Goal: Transaction & Acquisition: Purchase product/service

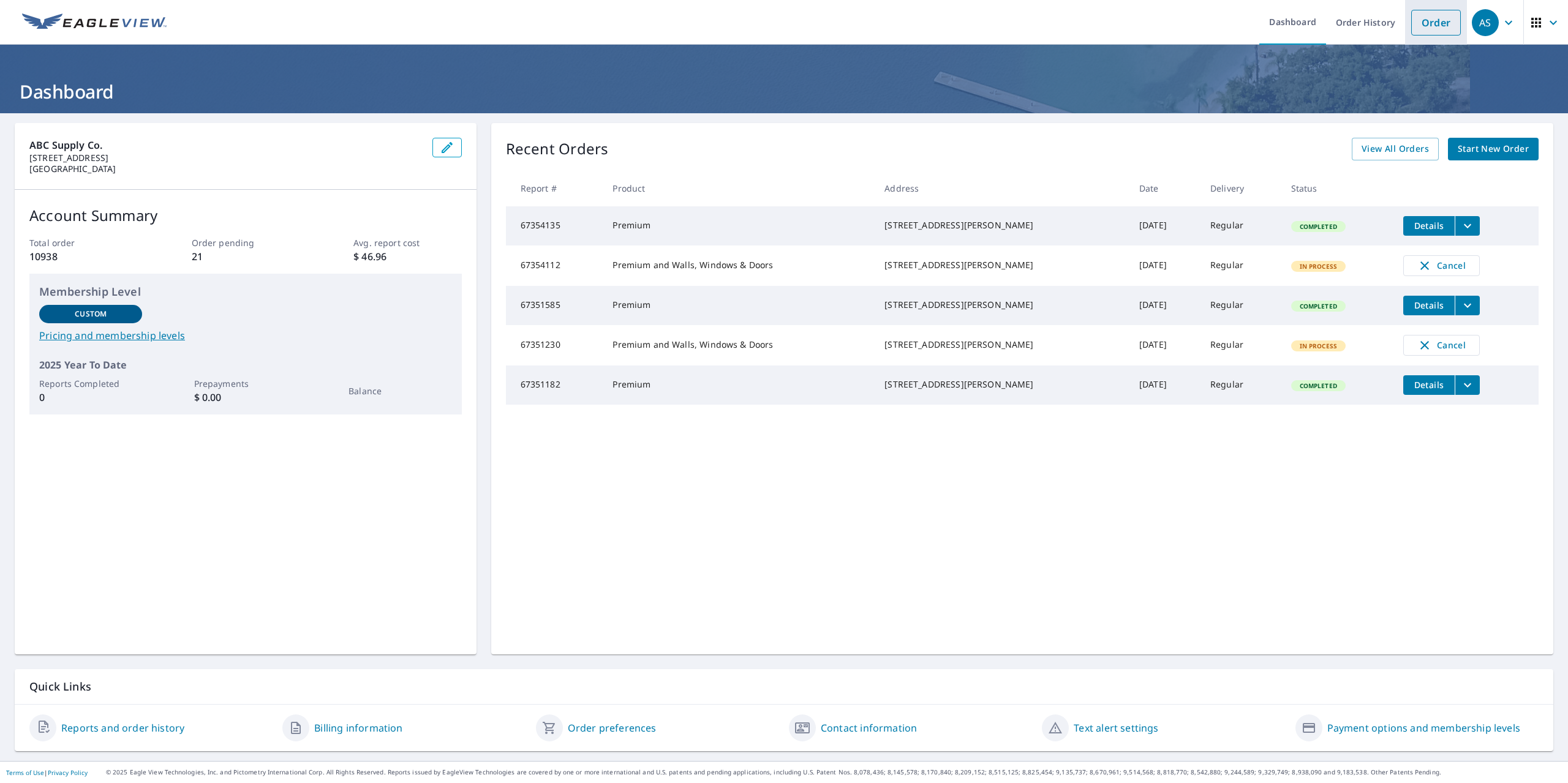
click at [1424, 18] on link "Order" at bounding box center [1435, 23] width 49 height 26
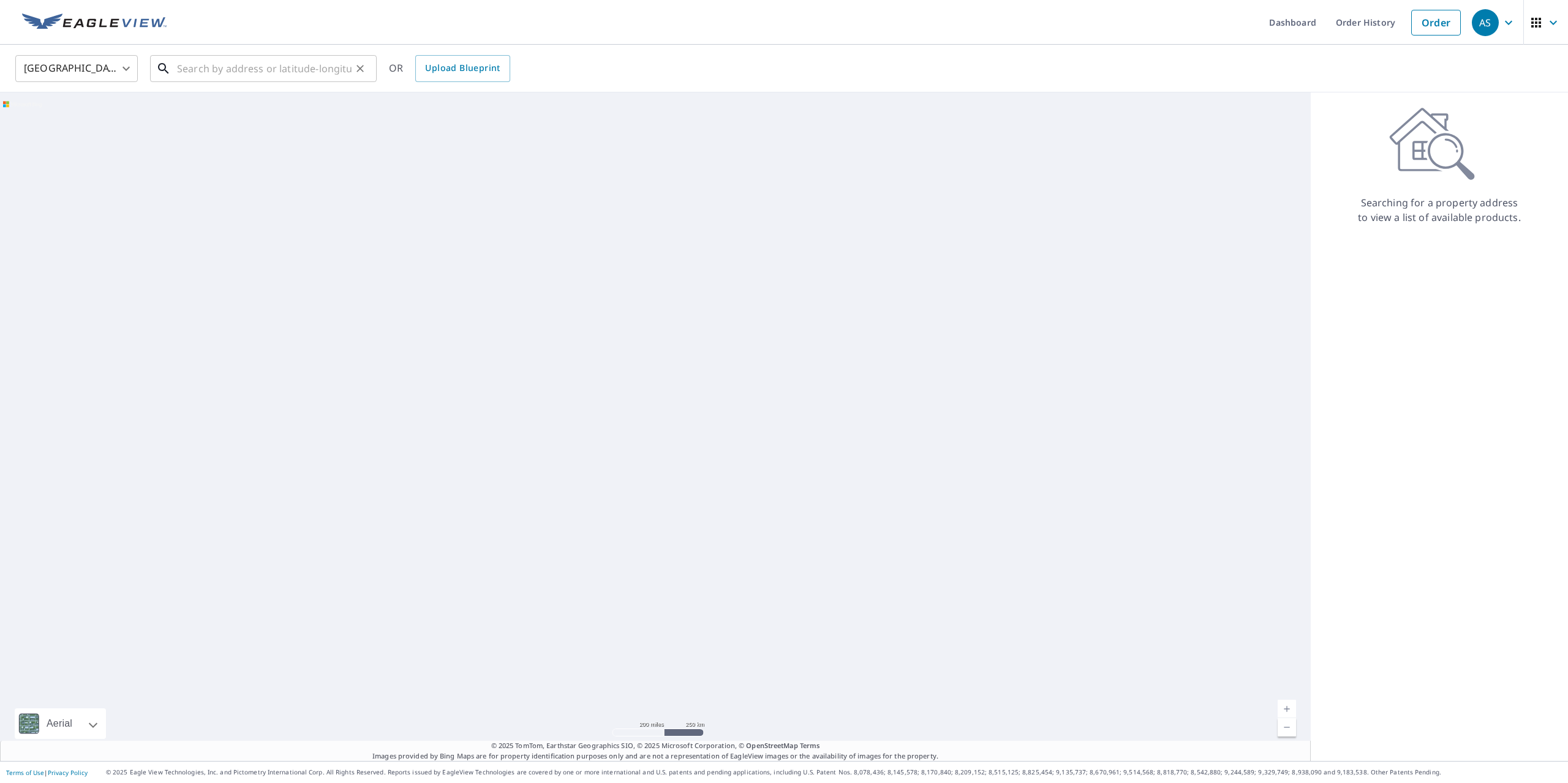
click at [304, 74] on input "text" at bounding box center [264, 69] width 174 height 35
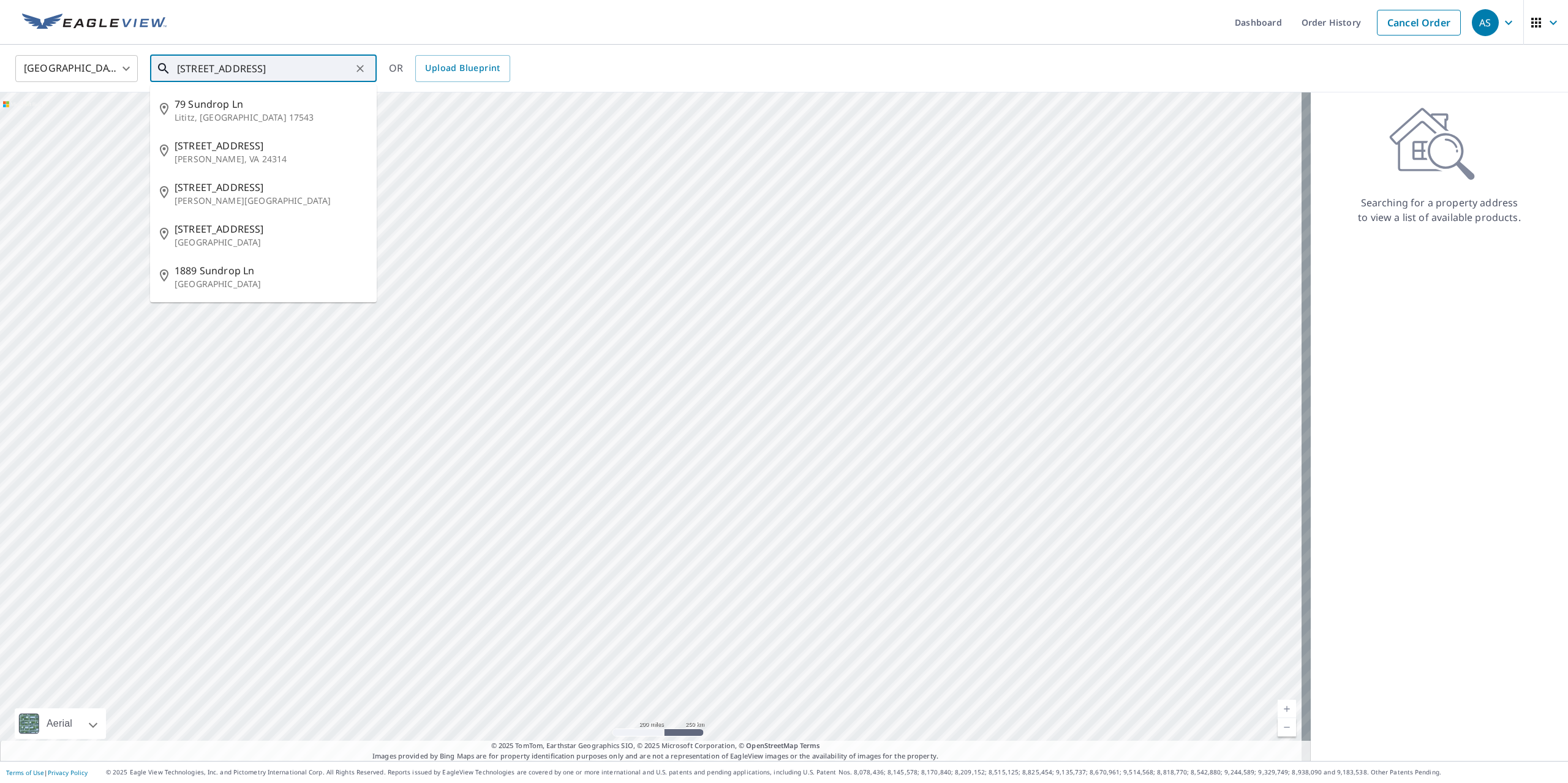
type input "5228 sundrop lane 62035"
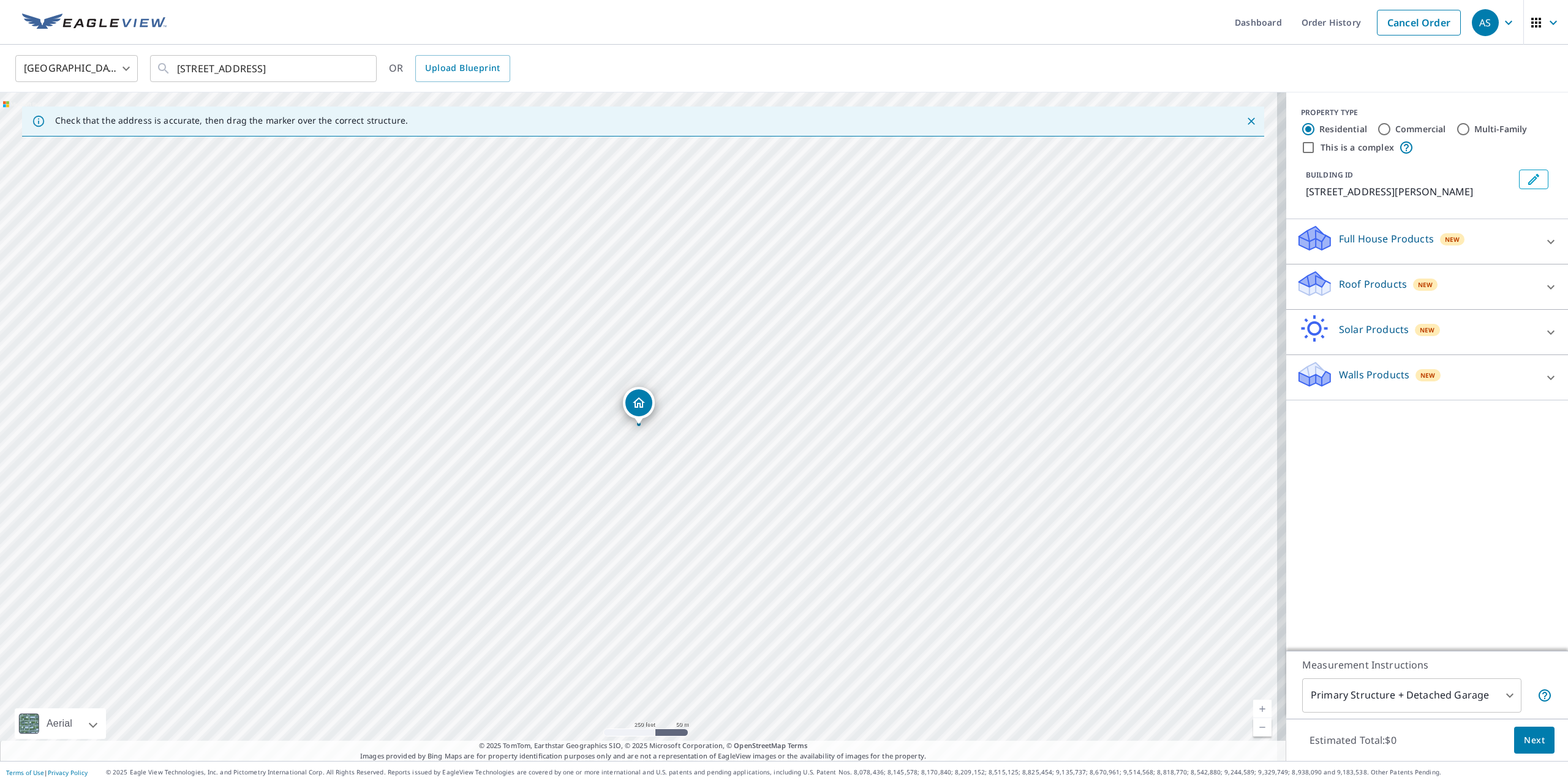
click at [1340, 293] on div "Roof Products New" at bounding box center [1416, 287] width 240 height 35
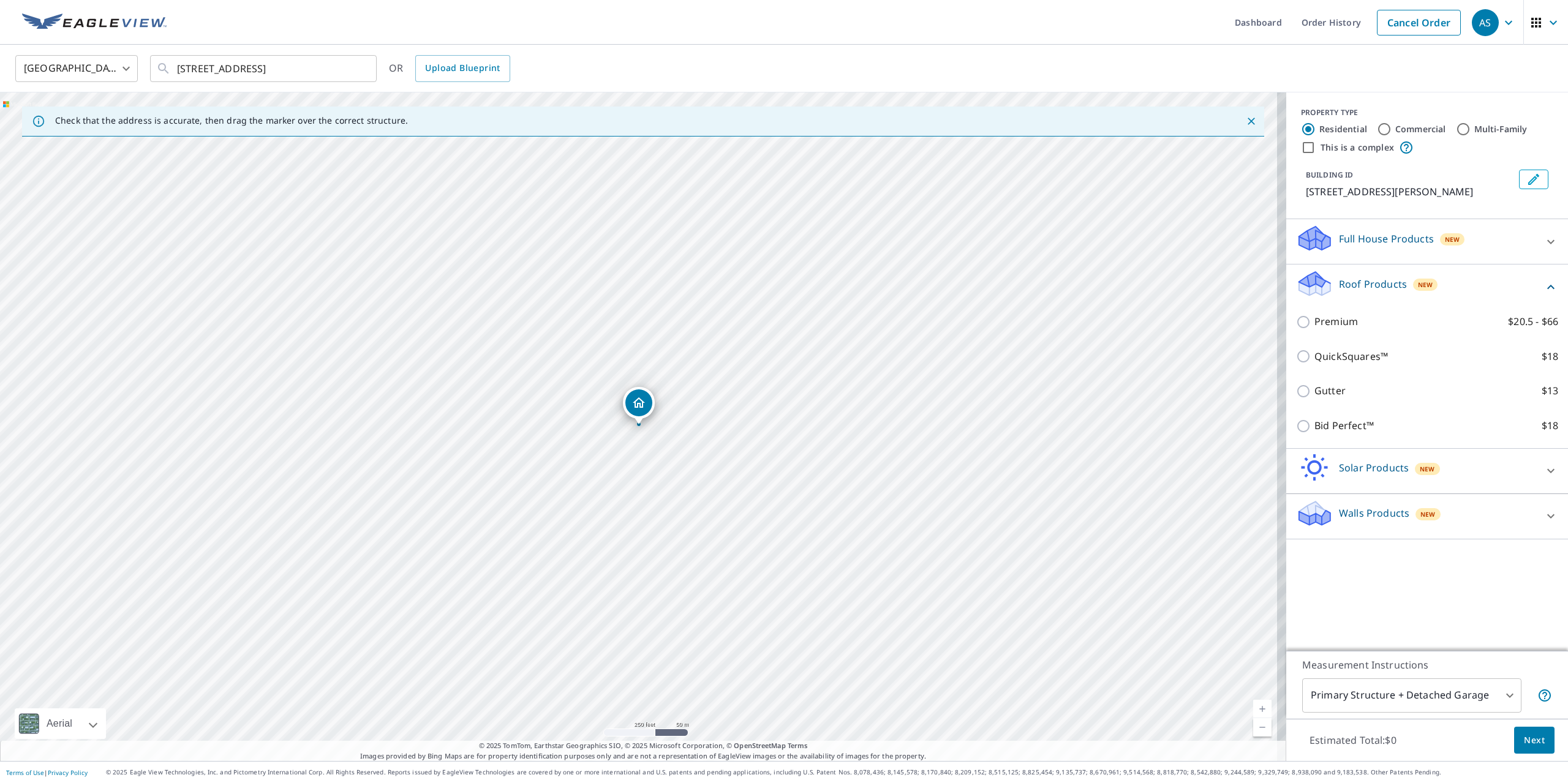
click at [1339, 514] on p "Walls Products" at bounding box center [1374, 512] width 70 height 15
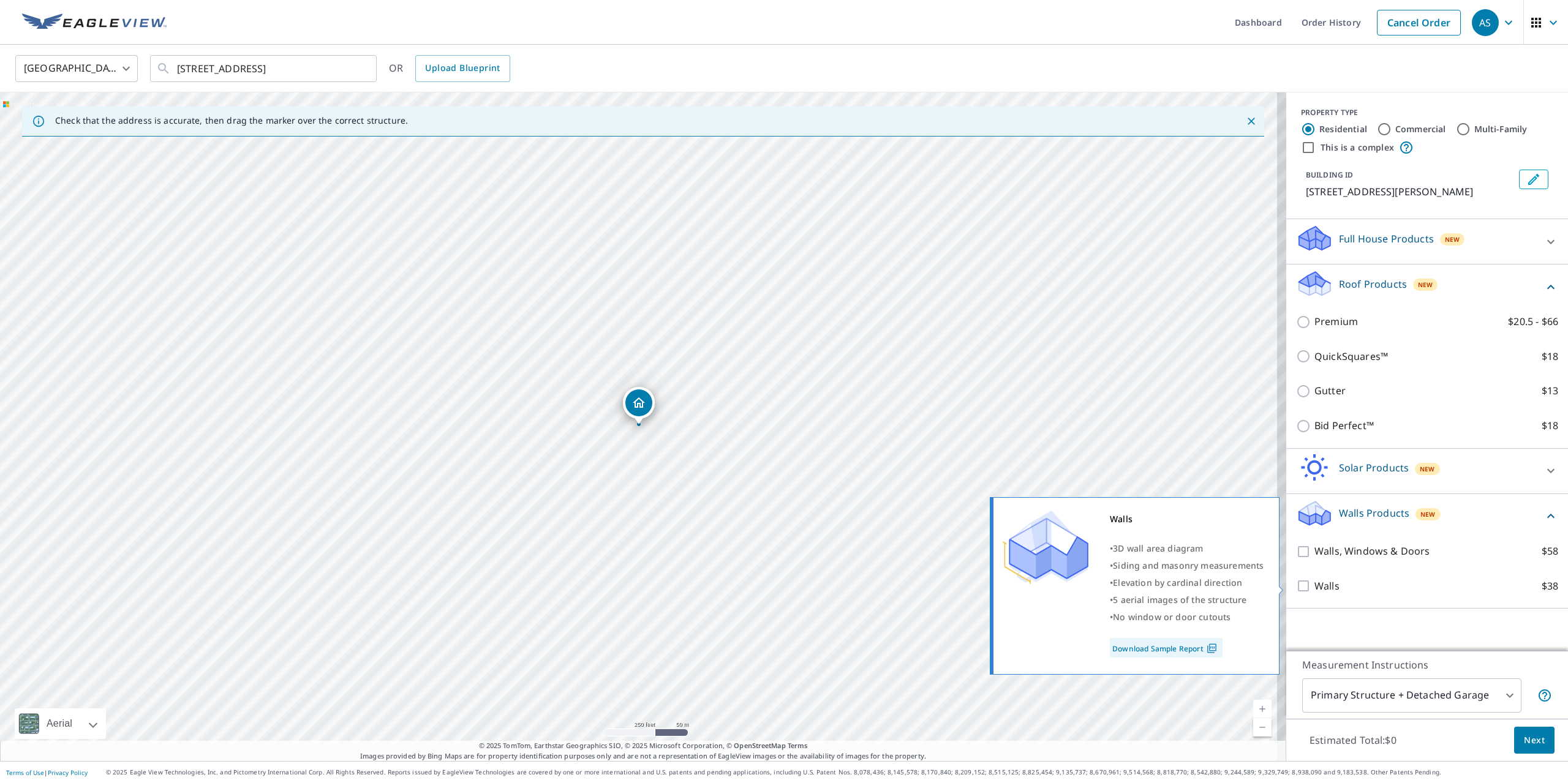
click at [1297, 585] on input "Walls $38" at bounding box center [1305, 585] width 18 height 15
checkbox input "true"
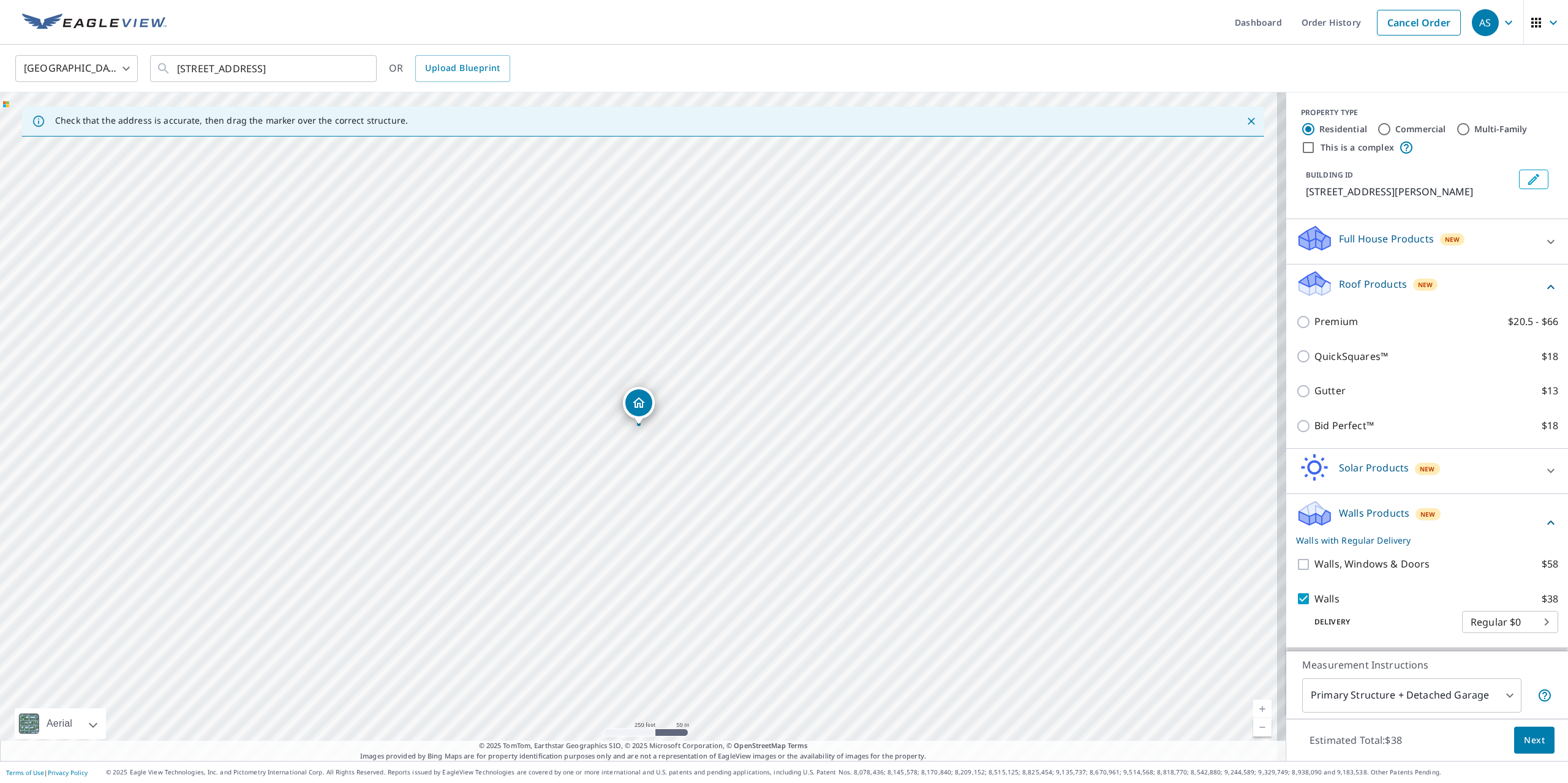
click at [1535, 741] on button "Next" at bounding box center [1534, 741] width 41 height 28
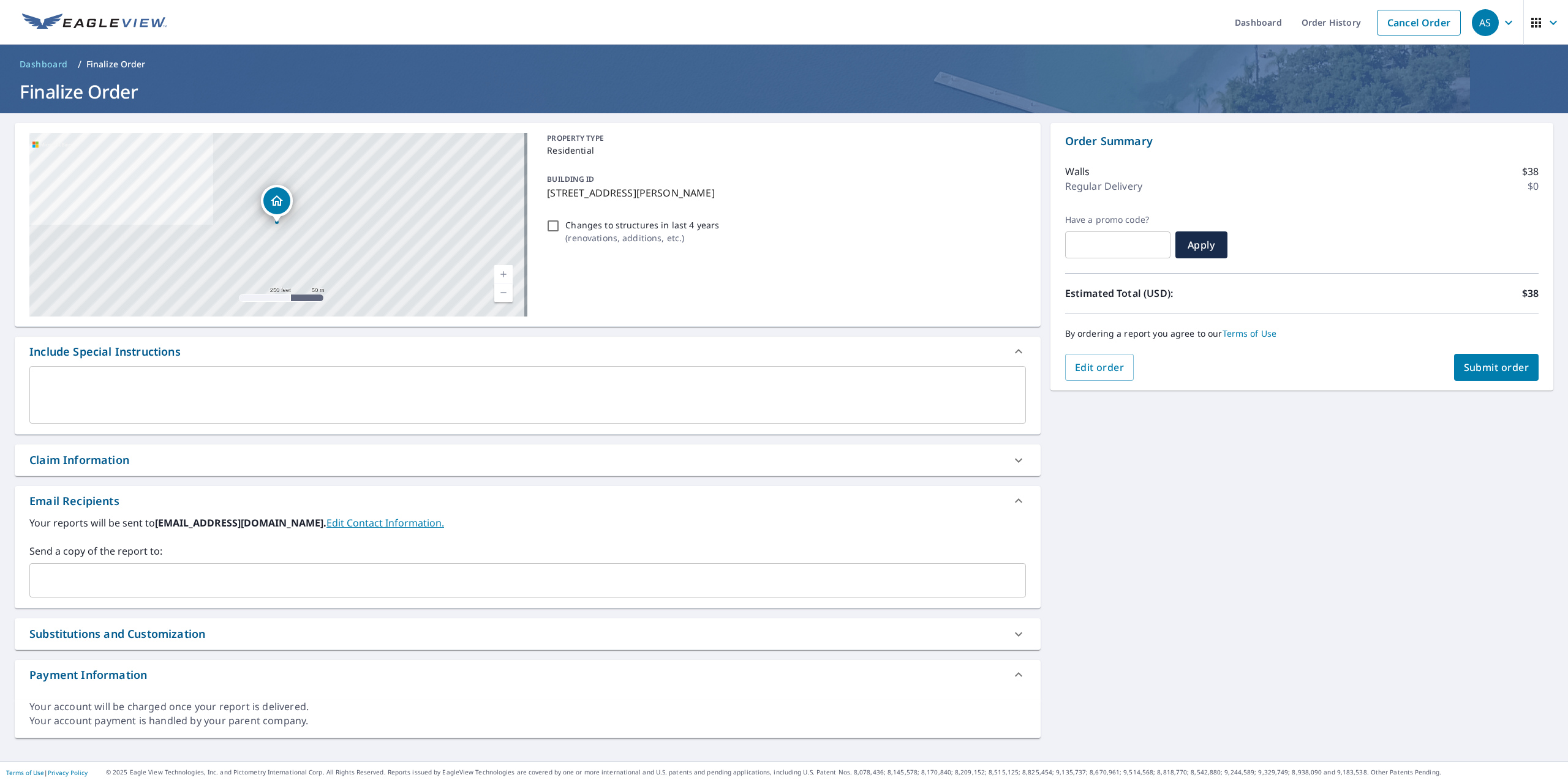
click at [106, 570] on input "text" at bounding box center [518, 580] width 967 height 23
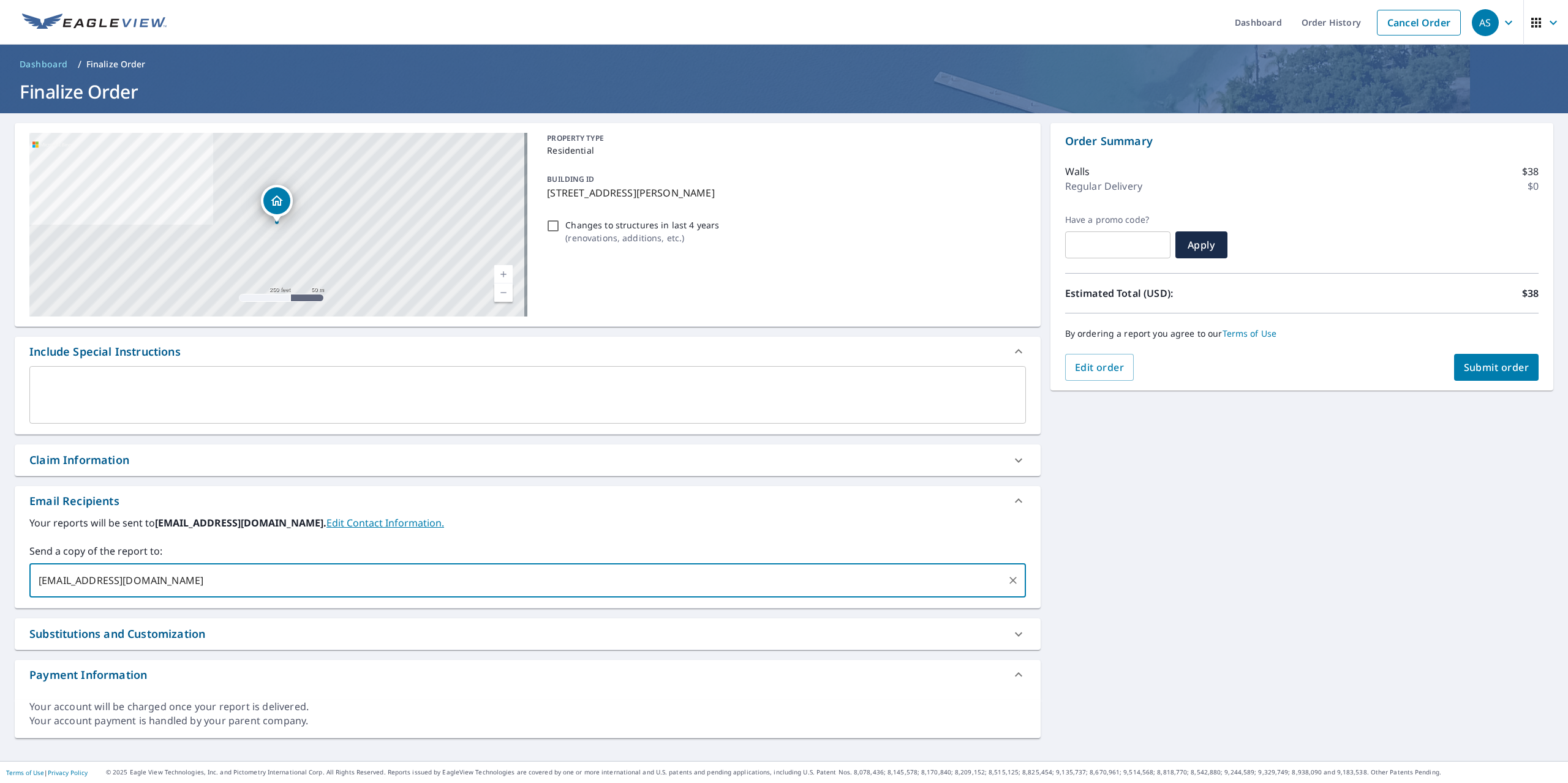
type input "tkparker@me.com"
click at [1476, 364] on span "Submit order" at bounding box center [1497, 368] width 66 height 14
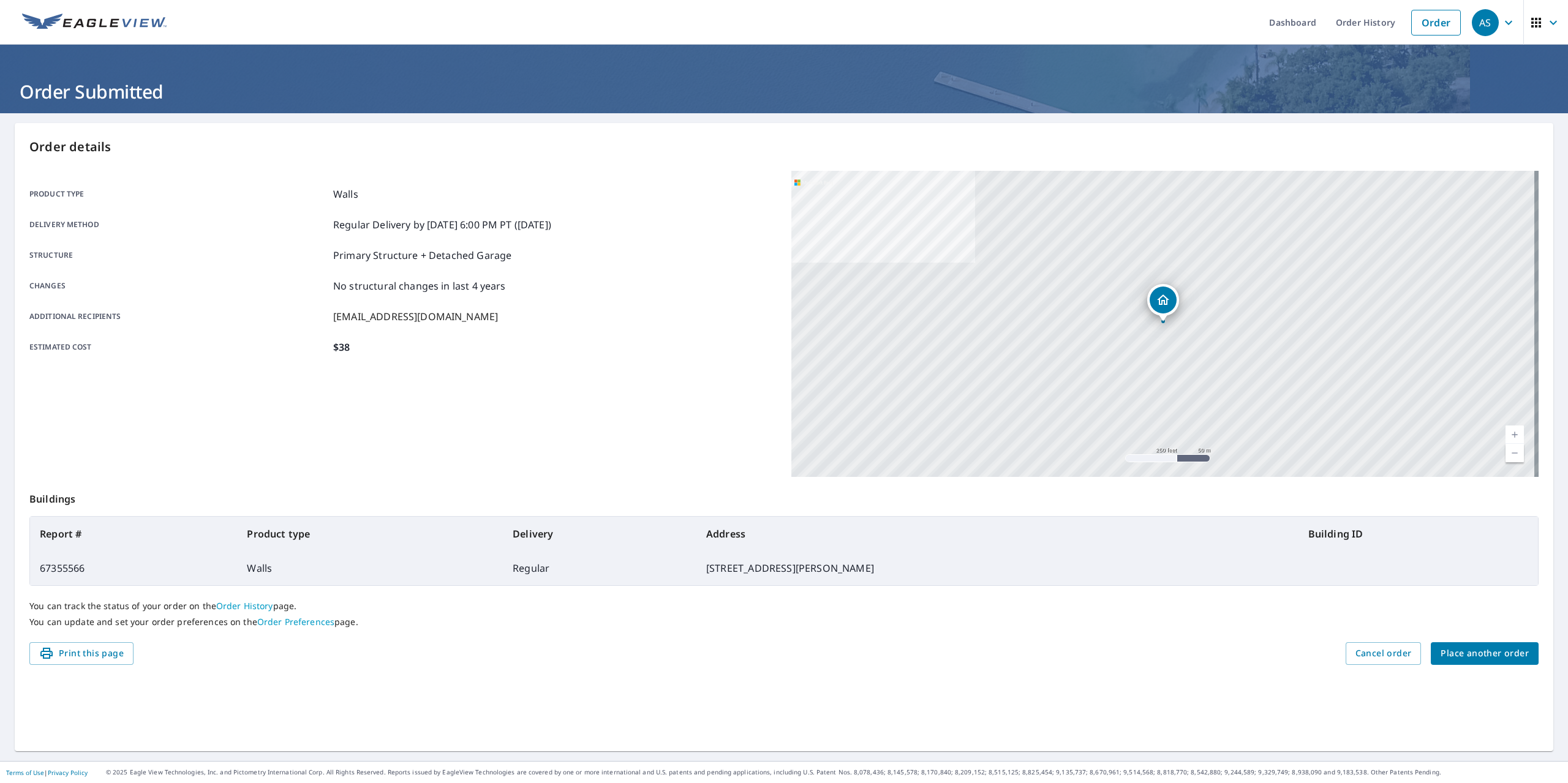
click at [1458, 660] on span "Place another order" at bounding box center [1485, 654] width 88 height 16
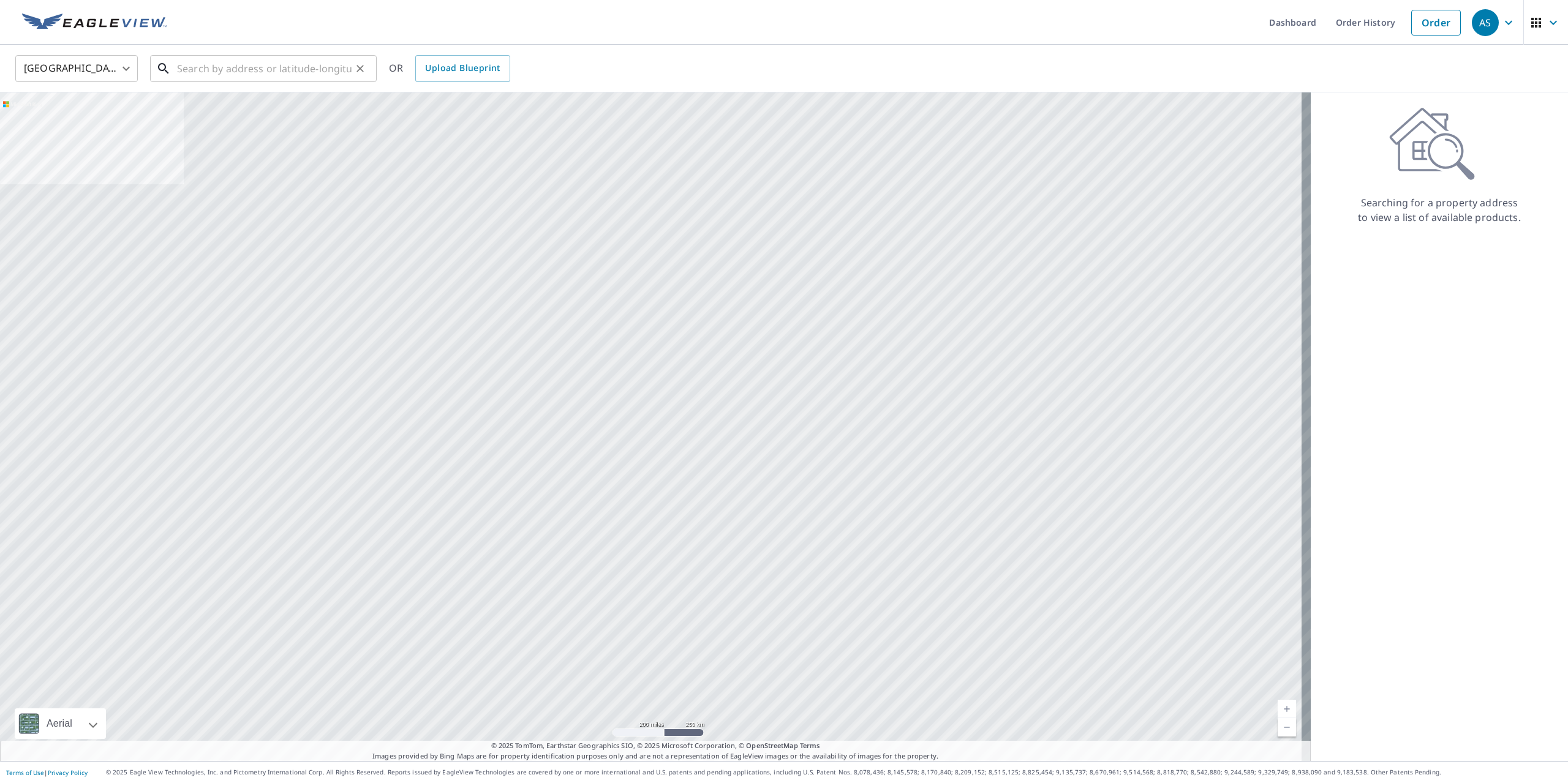
click at [217, 75] on input "text" at bounding box center [264, 69] width 174 height 35
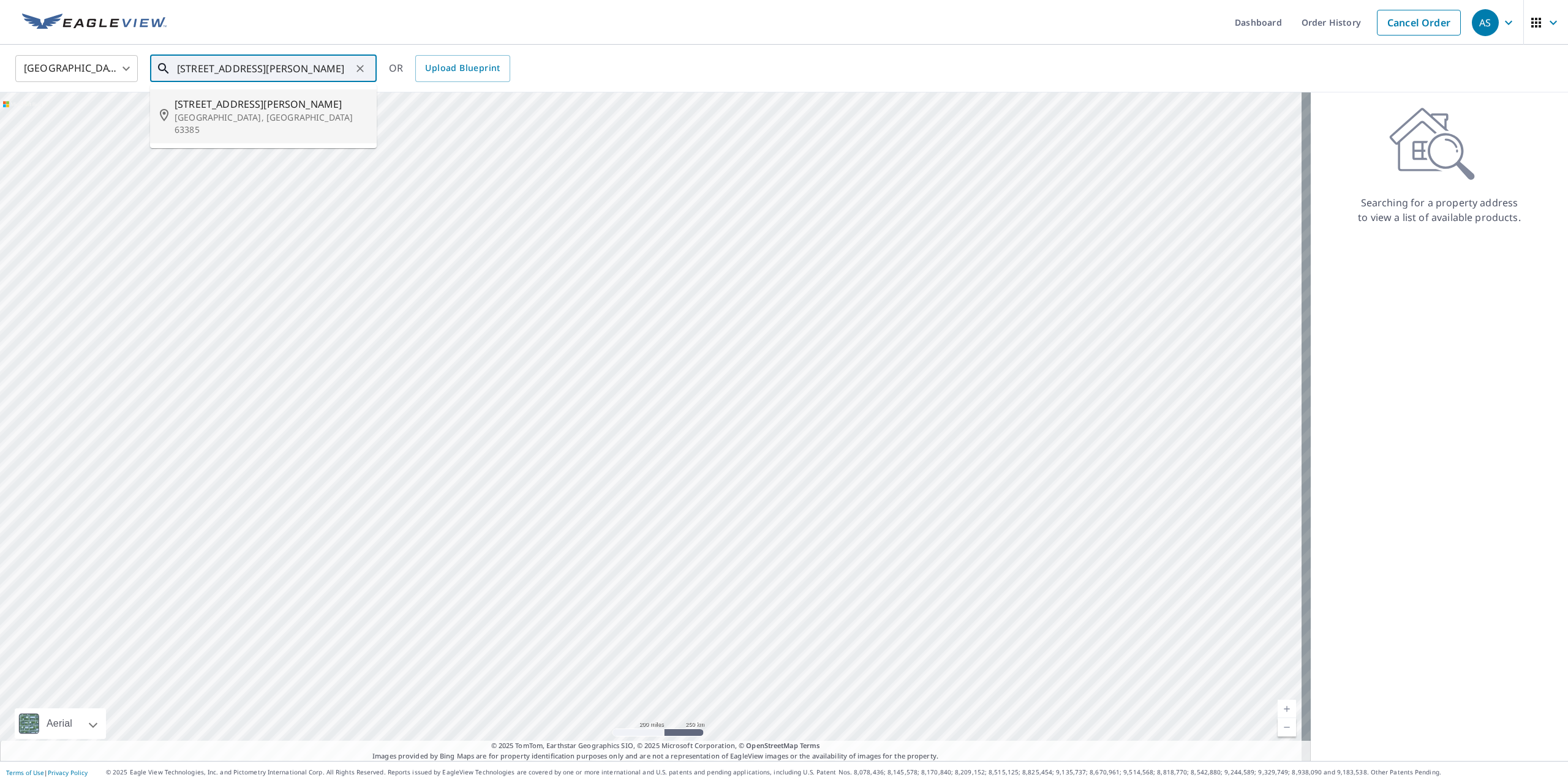
click at [227, 108] on span "60 Wenstone Park Ct" at bounding box center [271, 104] width 193 height 15
type input "60 Wenstone Park Ct Wentzville, MO 63385"
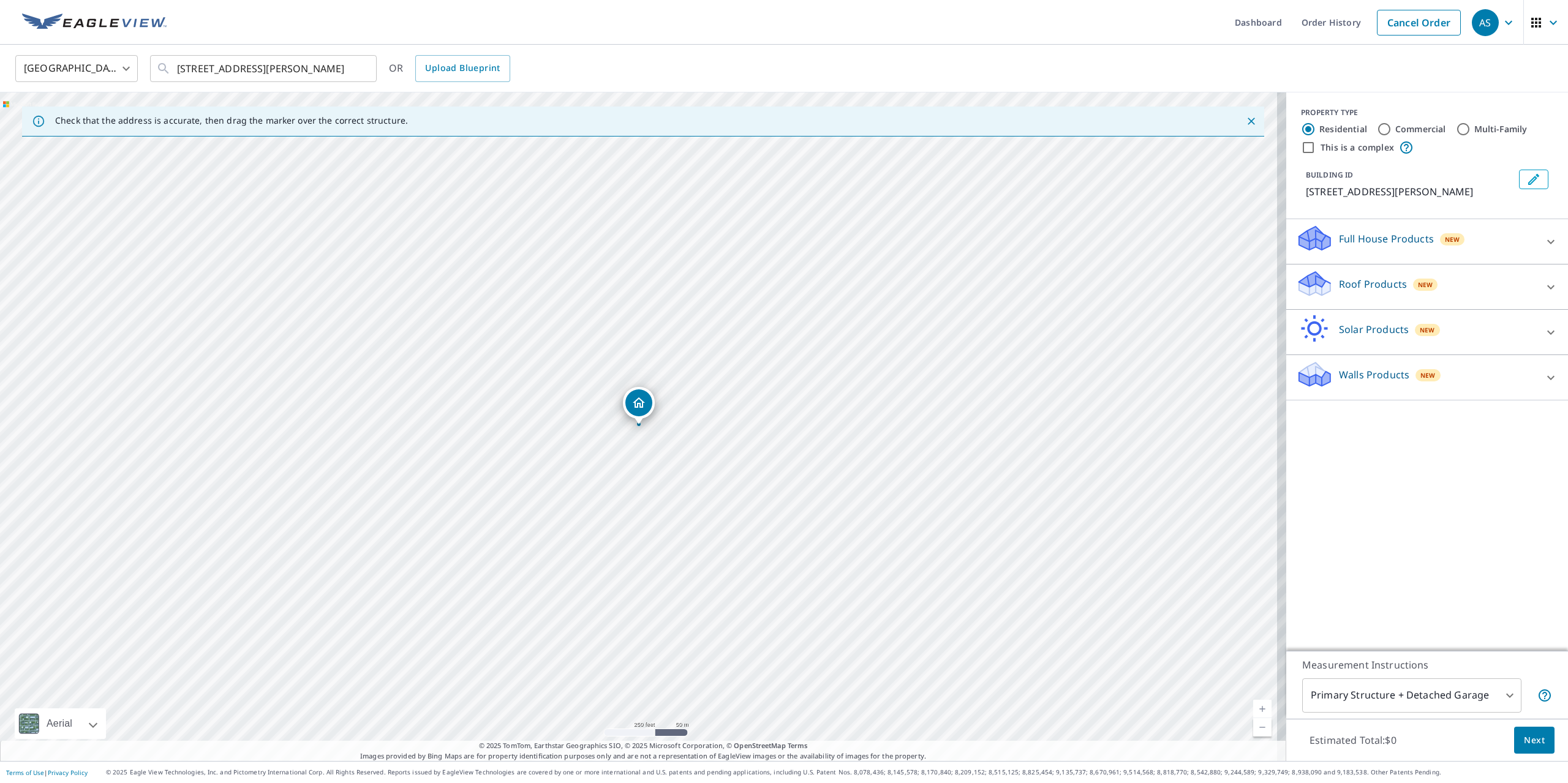
click at [1343, 384] on div "Walls Products New" at bounding box center [1416, 377] width 240 height 35
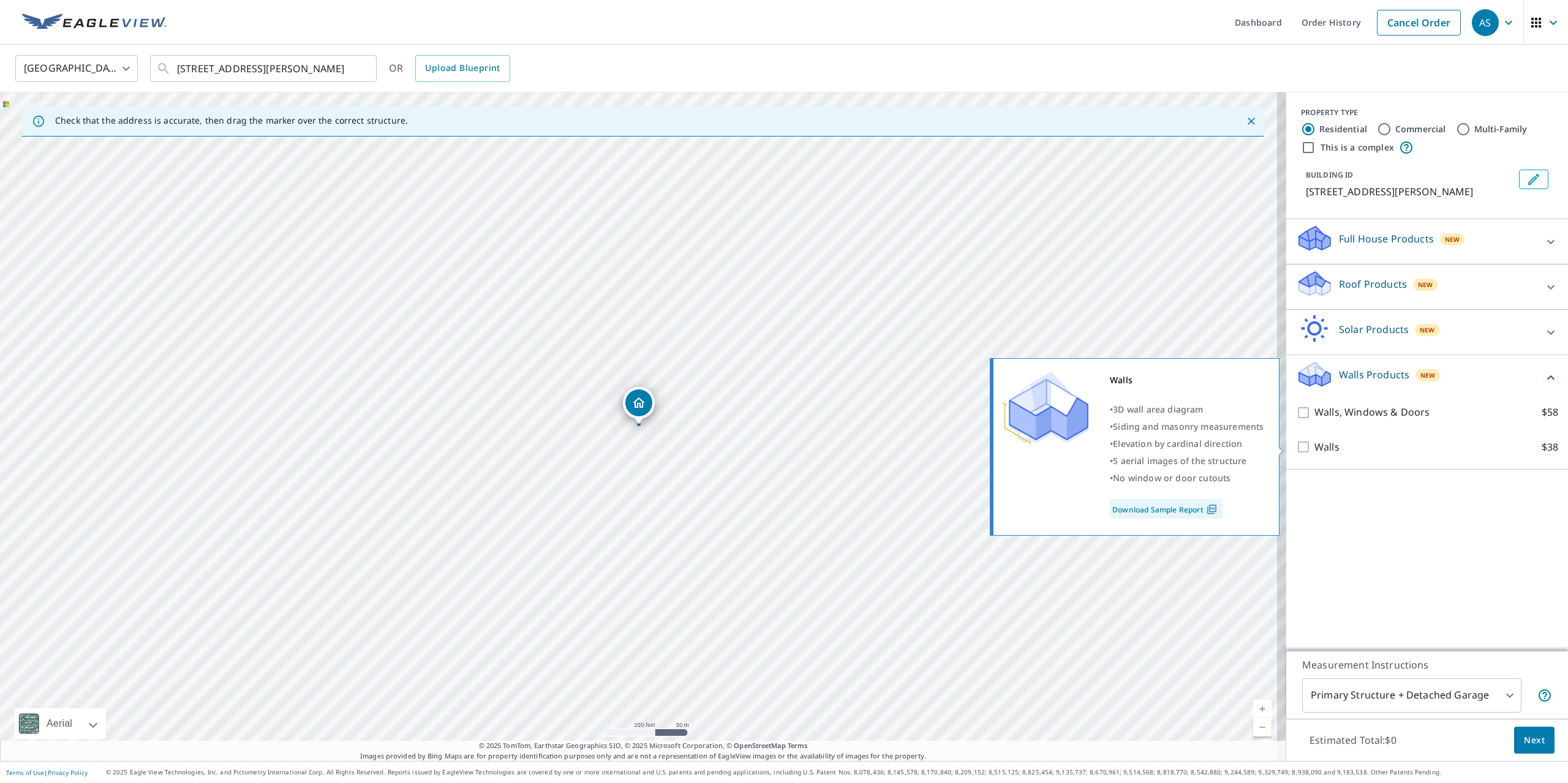
click at [1297, 449] on input "Walls $38" at bounding box center [1305, 447] width 18 height 15
checkbox input "true"
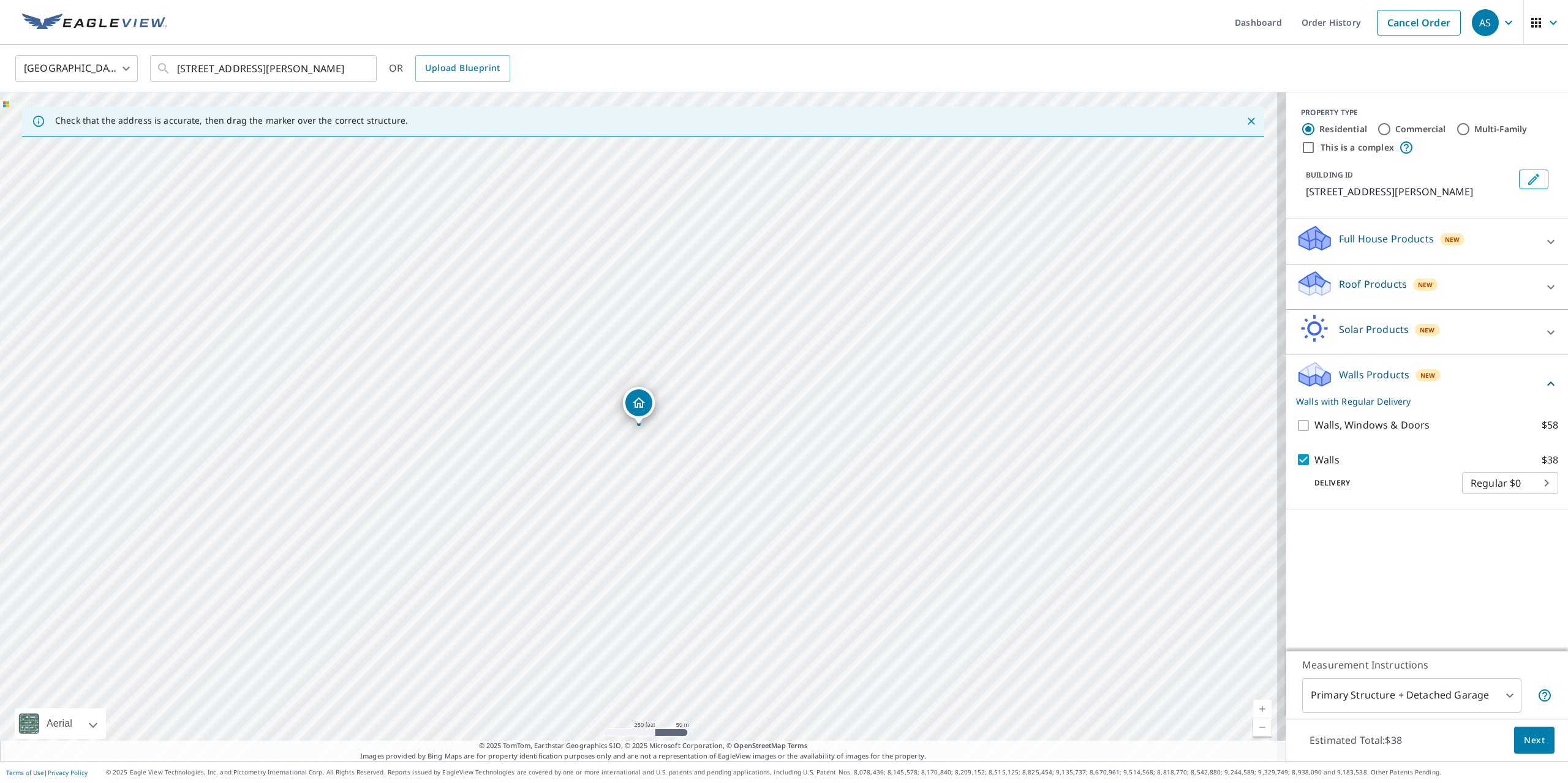
click at [1534, 753] on button "Next" at bounding box center [1534, 741] width 41 height 28
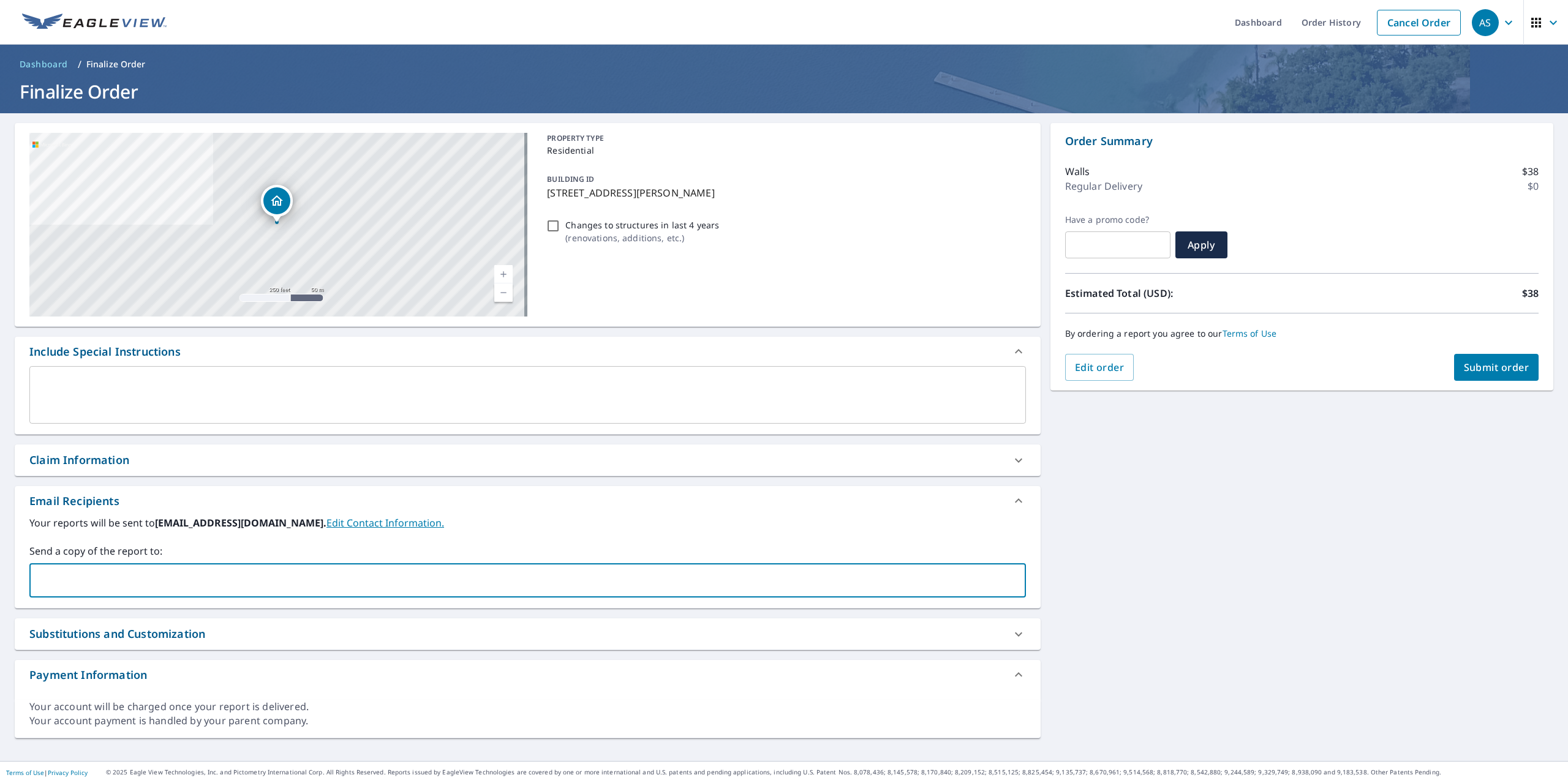
click at [174, 575] on input "text" at bounding box center [518, 580] width 967 height 23
type input "tkparker@me.com"
click at [1475, 365] on span "Submit order" at bounding box center [1497, 368] width 66 height 14
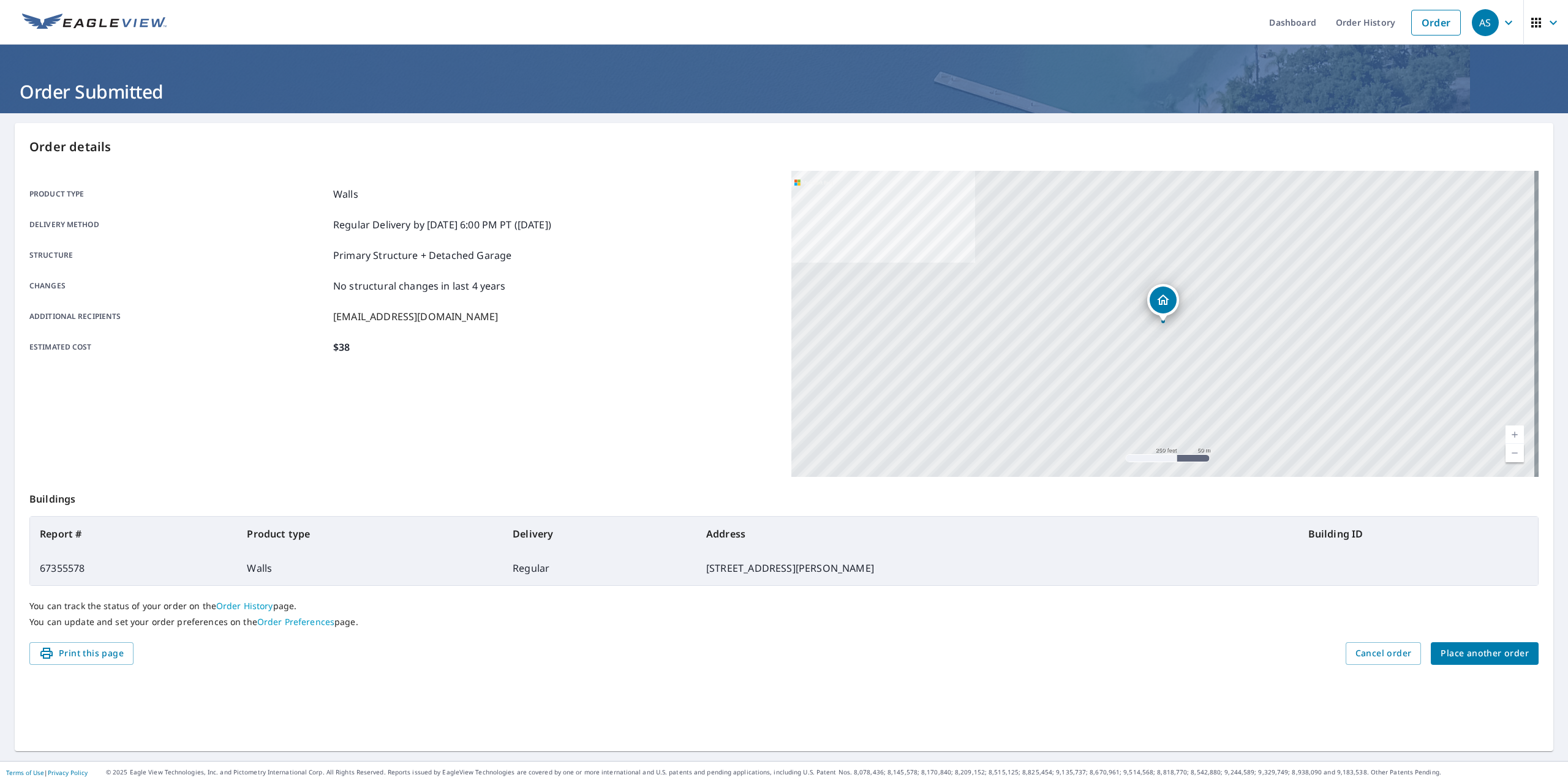
click at [1501, 25] on icon "button" at bounding box center [1508, 23] width 15 height 15
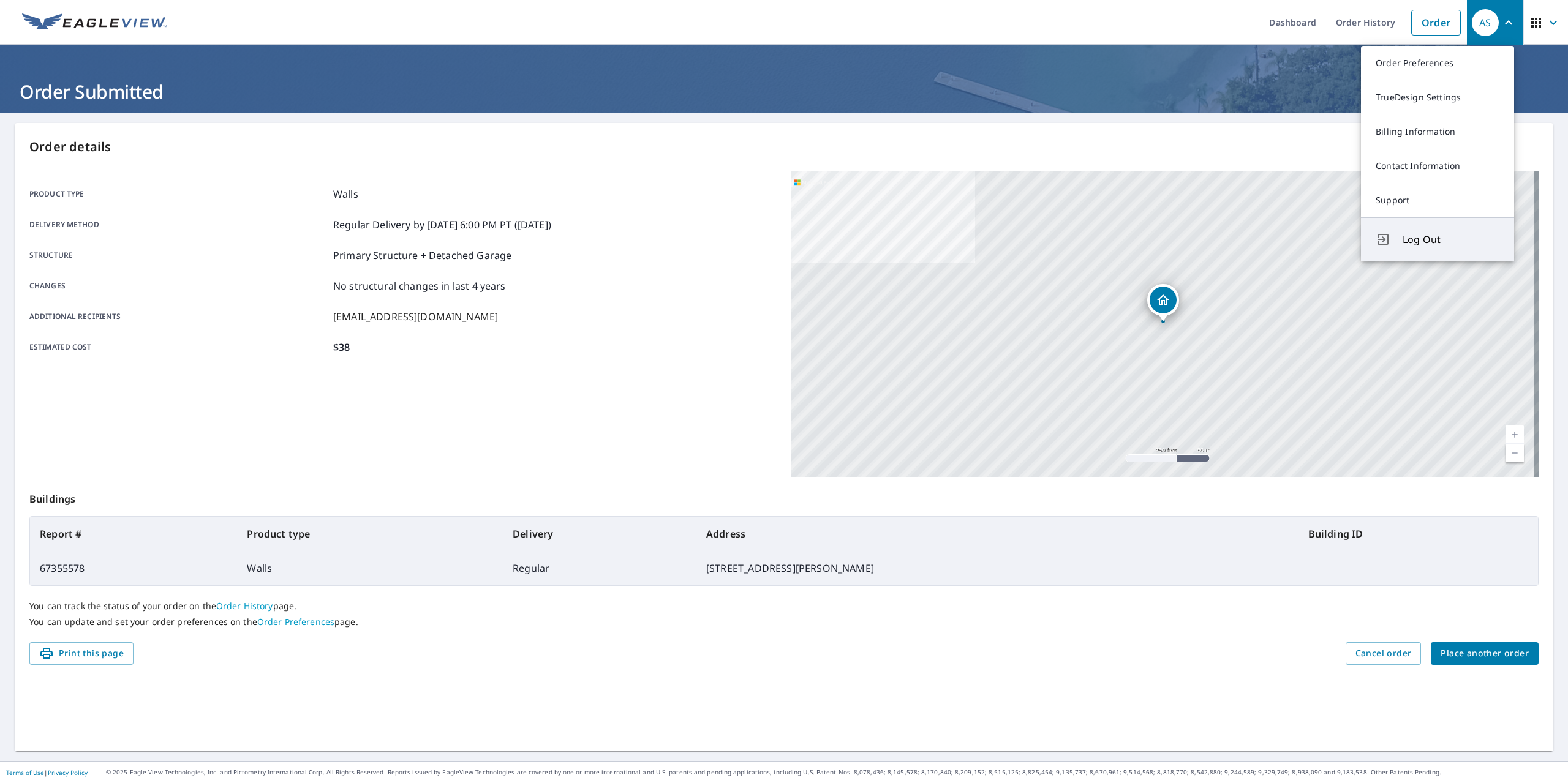
click at [1442, 239] on span "Log Out" at bounding box center [1452, 239] width 97 height 15
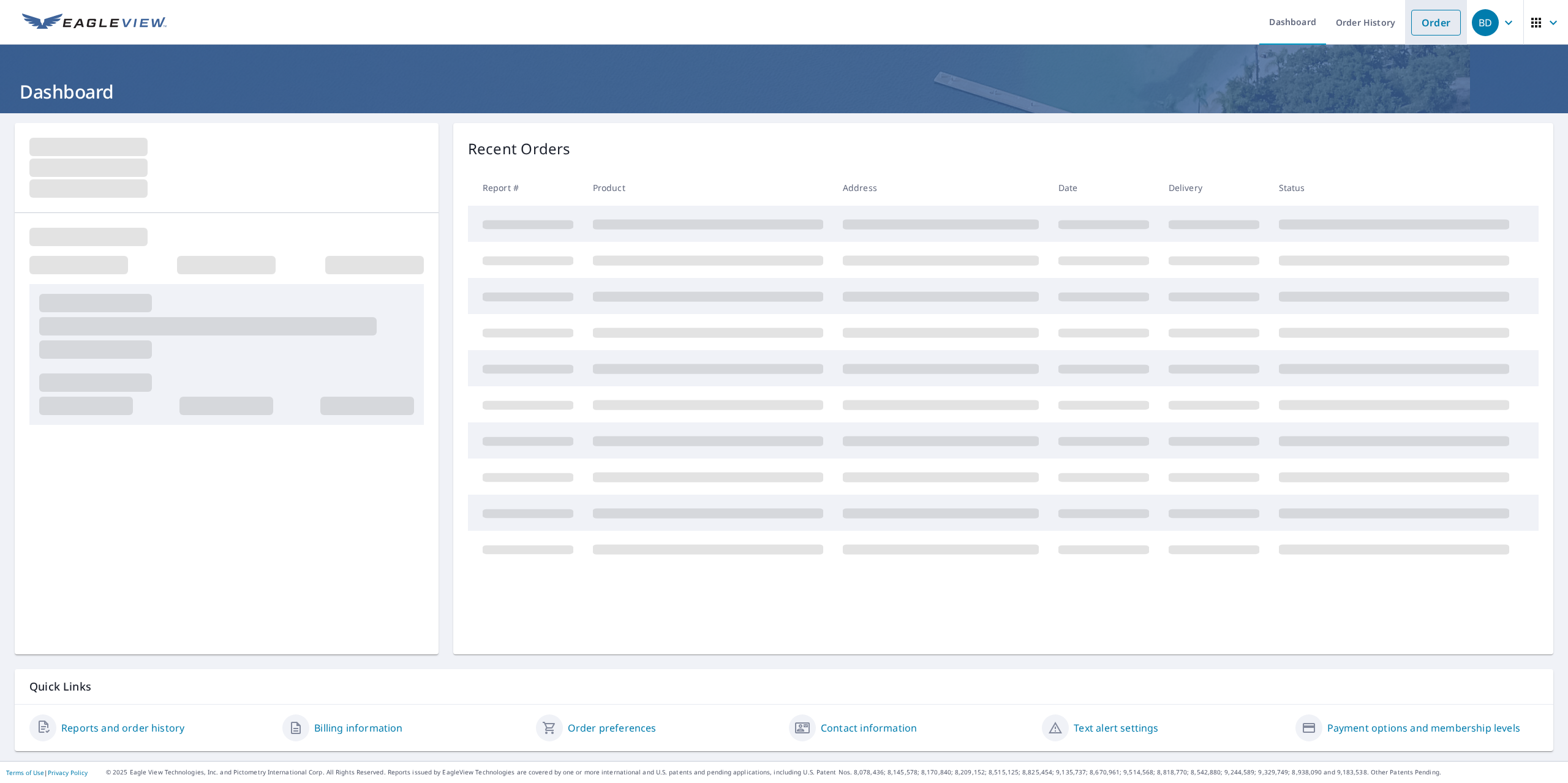
click at [1433, 28] on link "Order" at bounding box center [1435, 23] width 49 height 26
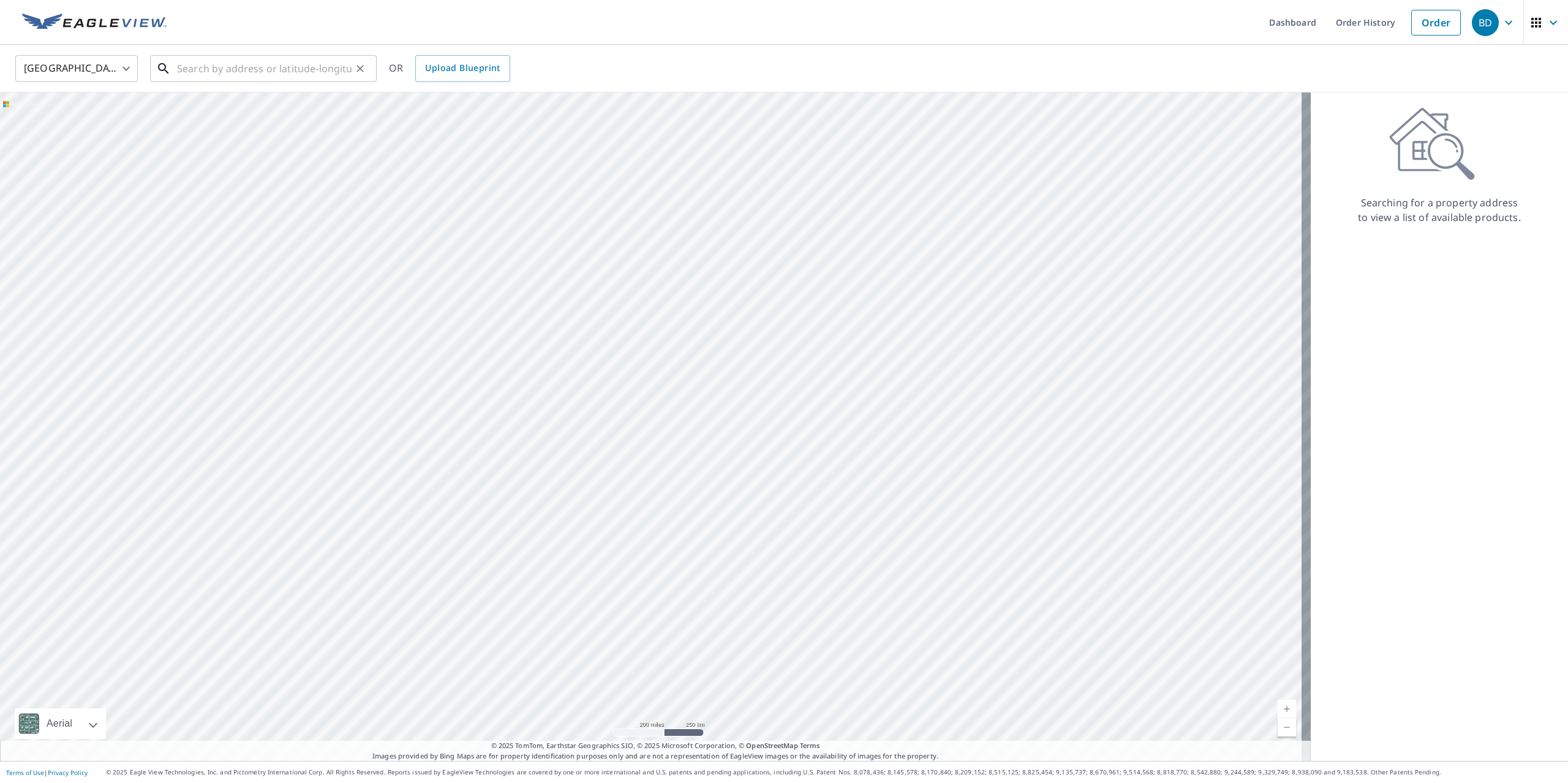
click at [274, 66] on input "text" at bounding box center [264, 69] width 174 height 35
click at [278, 116] on p "[GEOGRAPHIC_DATA]" at bounding box center [271, 118] width 193 height 12
type input "[STREET_ADDRESS]"
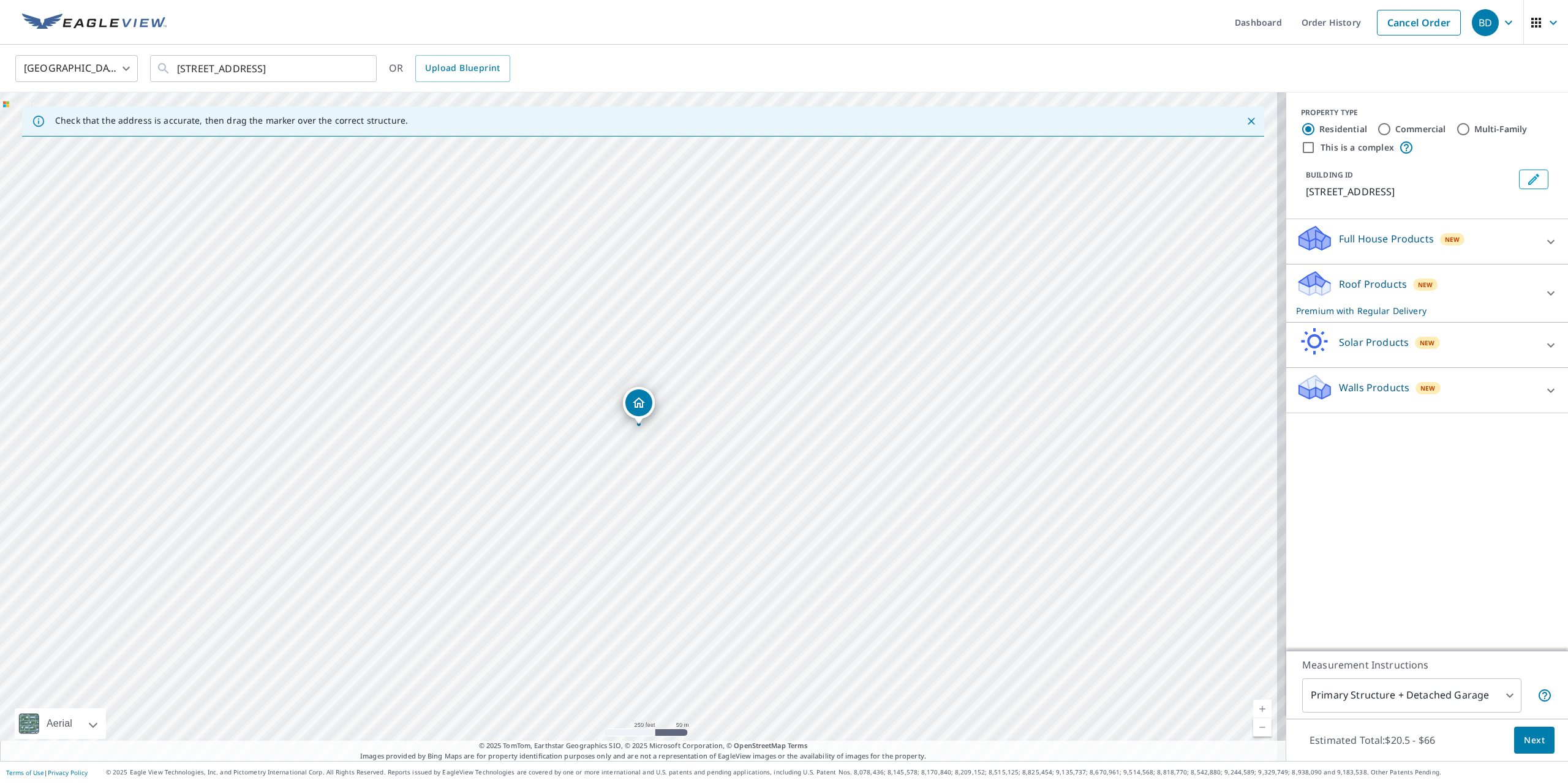
click at [1343, 285] on p "Roof Products" at bounding box center [1373, 284] width 68 height 15
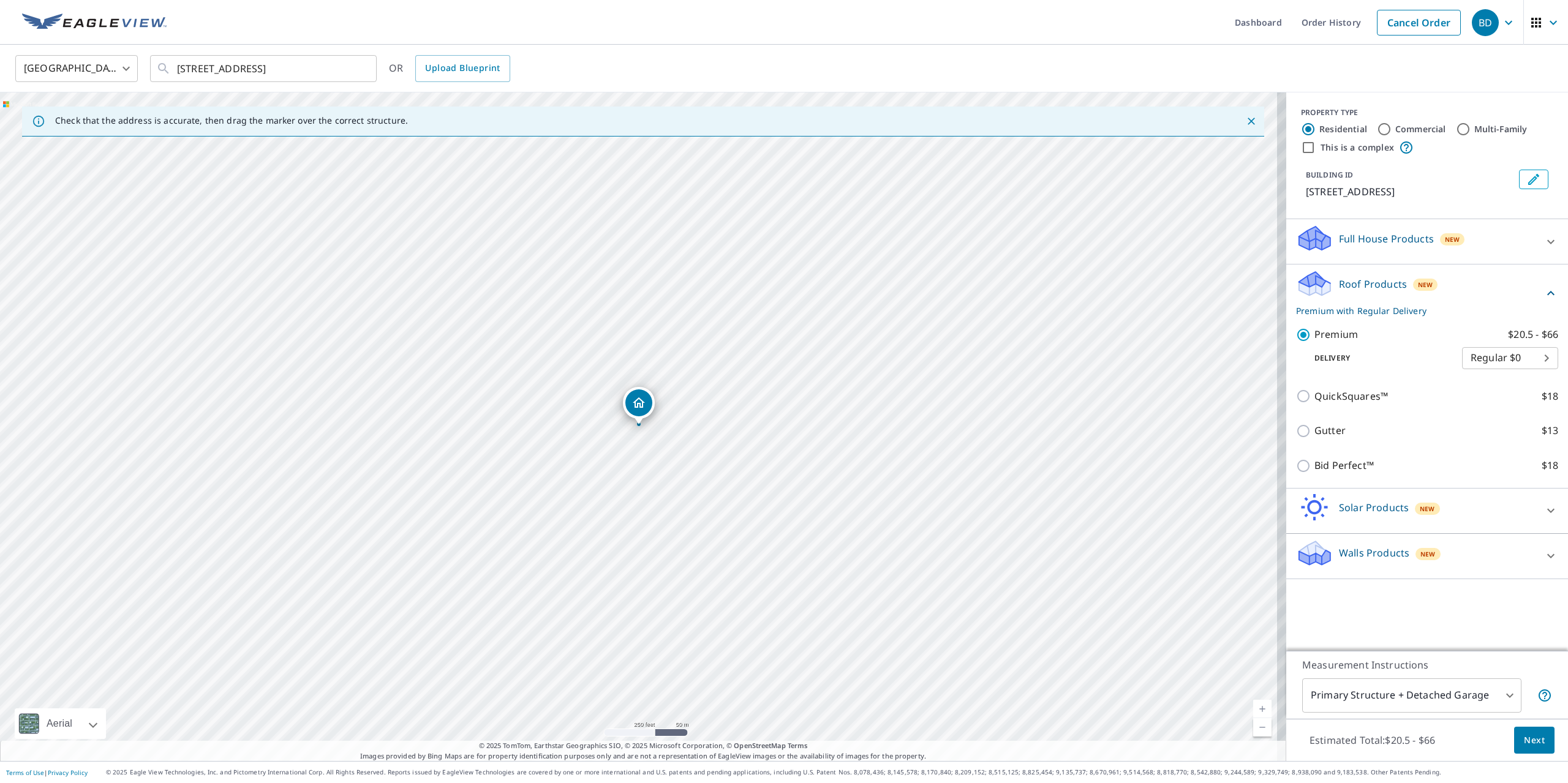
click at [1527, 741] on span "Next" at bounding box center [1534, 741] width 21 height 16
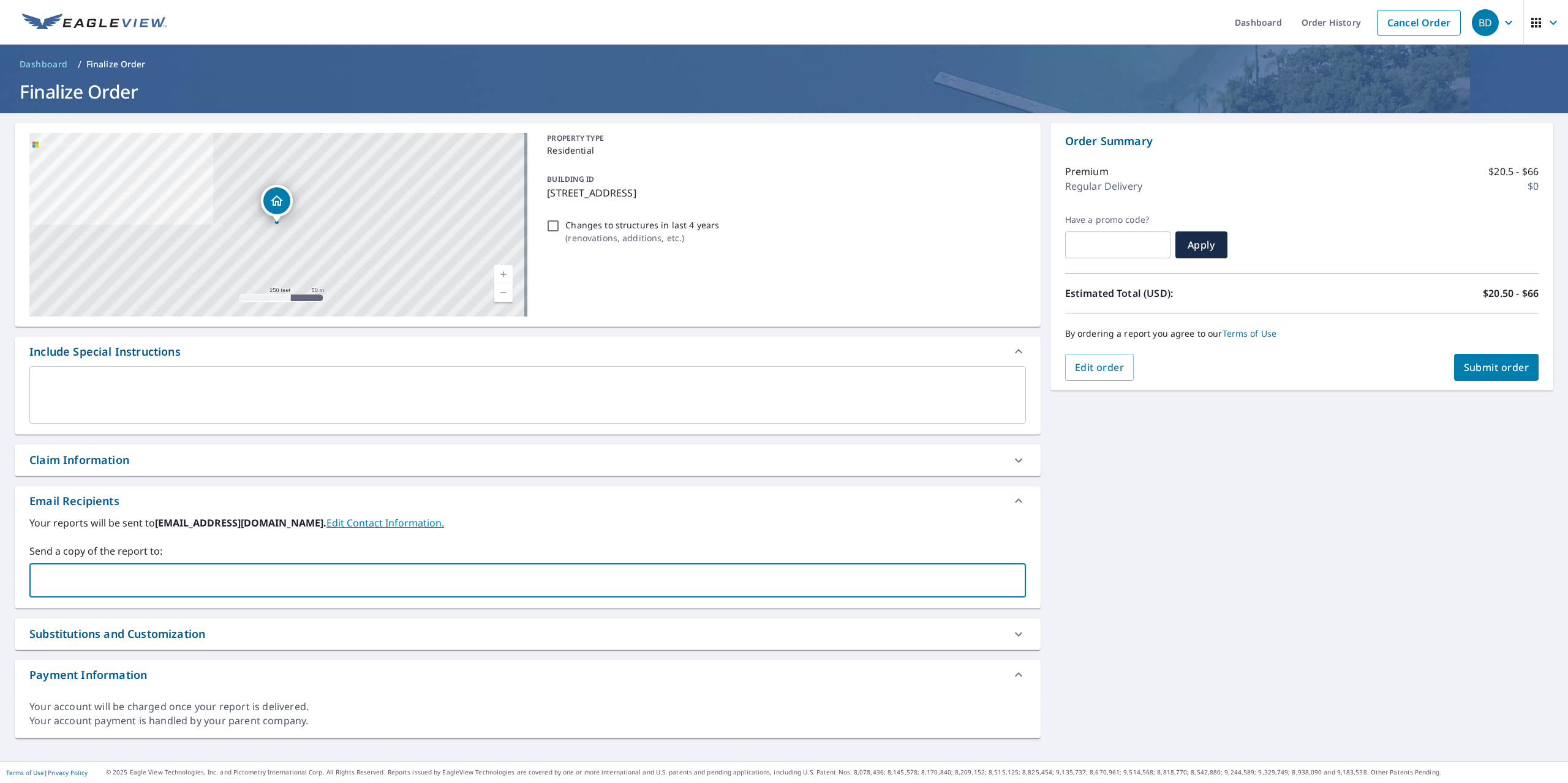
click at [145, 585] on input "text" at bounding box center [518, 580] width 967 height 23
drag, startPoint x: 154, startPoint y: 581, endPoint x: 9, endPoint y: 584, distance: 145.0
click at [10, 584] on div "[STREET_ADDRESS] Aerial Road A standard road map Aerial A detailed look from ab…" at bounding box center [784, 437] width 1568 height 648
type input "[EMAIL_ADDRESS][DOMAIN_NAME]"
click at [1466, 369] on span "Submit order" at bounding box center [1497, 368] width 66 height 14
